Goal: Information Seeking & Learning: Learn about a topic

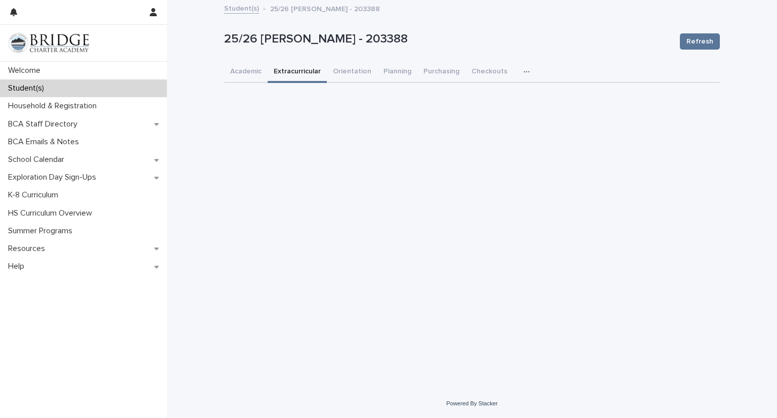
click at [299, 72] on button "Extracurricular" at bounding box center [297, 72] width 59 height 21
click at [253, 72] on button "Academic" at bounding box center [245, 72] width 43 height 21
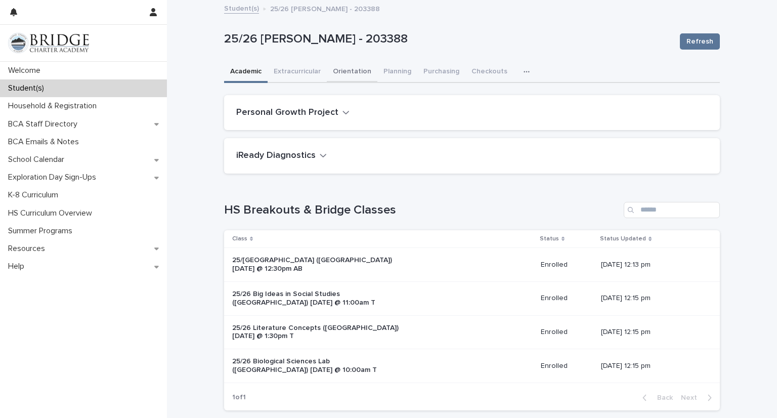
click at [348, 69] on button "Orientation" at bounding box center [352, 72] width 51 height 21
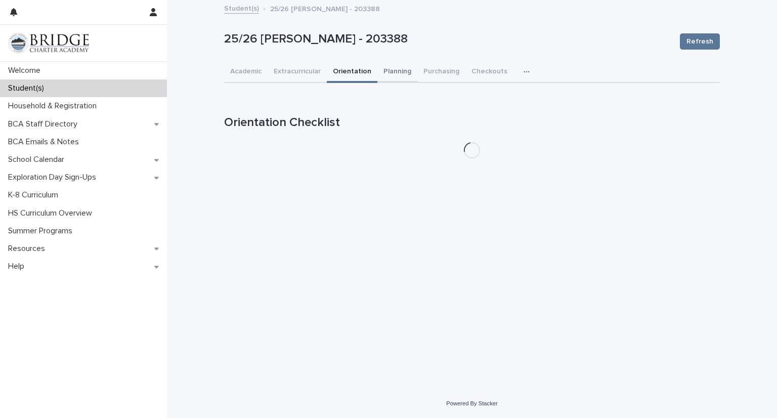
click at [393, 71] on button "Planning" at bounding box center [397, 72] width 40 height 21
click at [429, 72] on button "Purchasing" at bounding box center [441, 72] width 48 height 21
click at [478, 69] on button "Checkouts" at bounding box center [489, 72] width 48 height 21
click at [523, 71] on icon "button" at bounding box center [526, 72] width 6 height 2
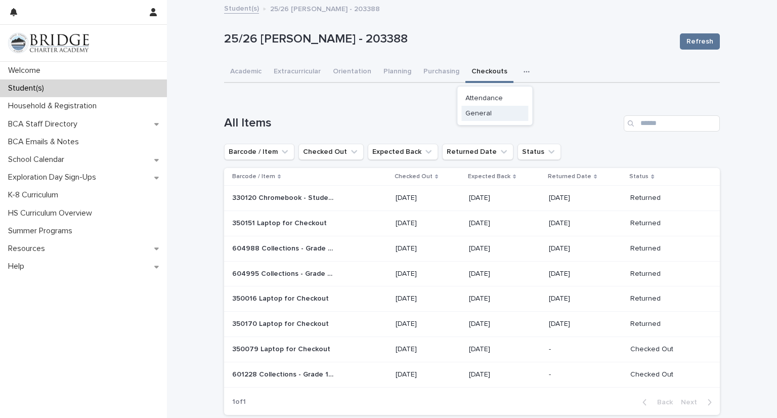
click at [484, 117] on button "General" at bounding box center [494, 113] width 67 height 15
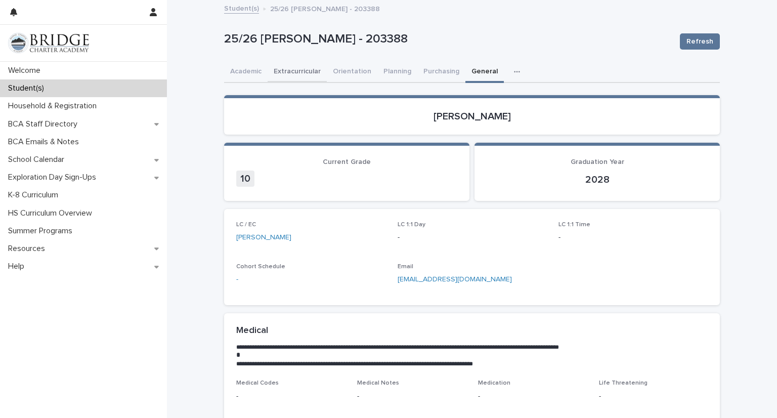
click at [288, 71] on button "Extracurricular" at bounding box center [297, 72] width 59 height 21
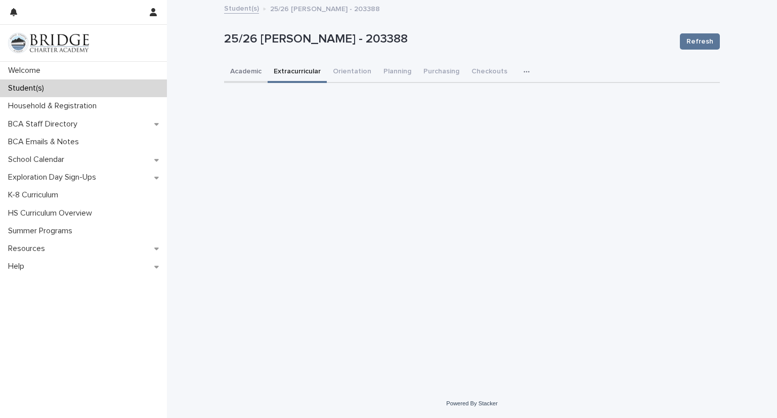
click at [239, 74] on button "Academic" at bounding box center [245, 72] width 43 height 21
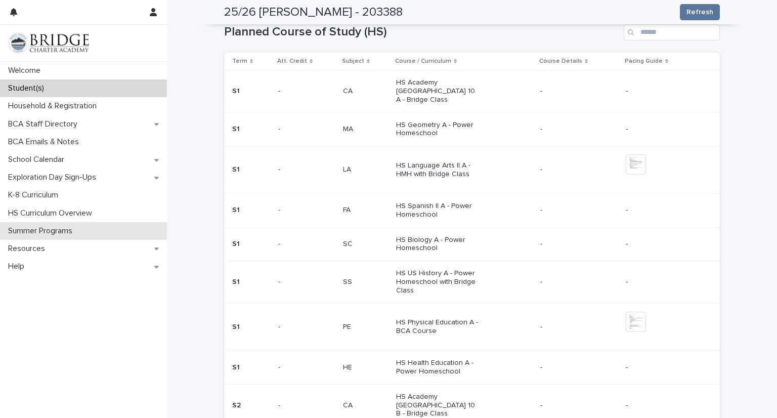
scroll to position [413, 0]
